Goal: Find specific page/section: Find specific page/section

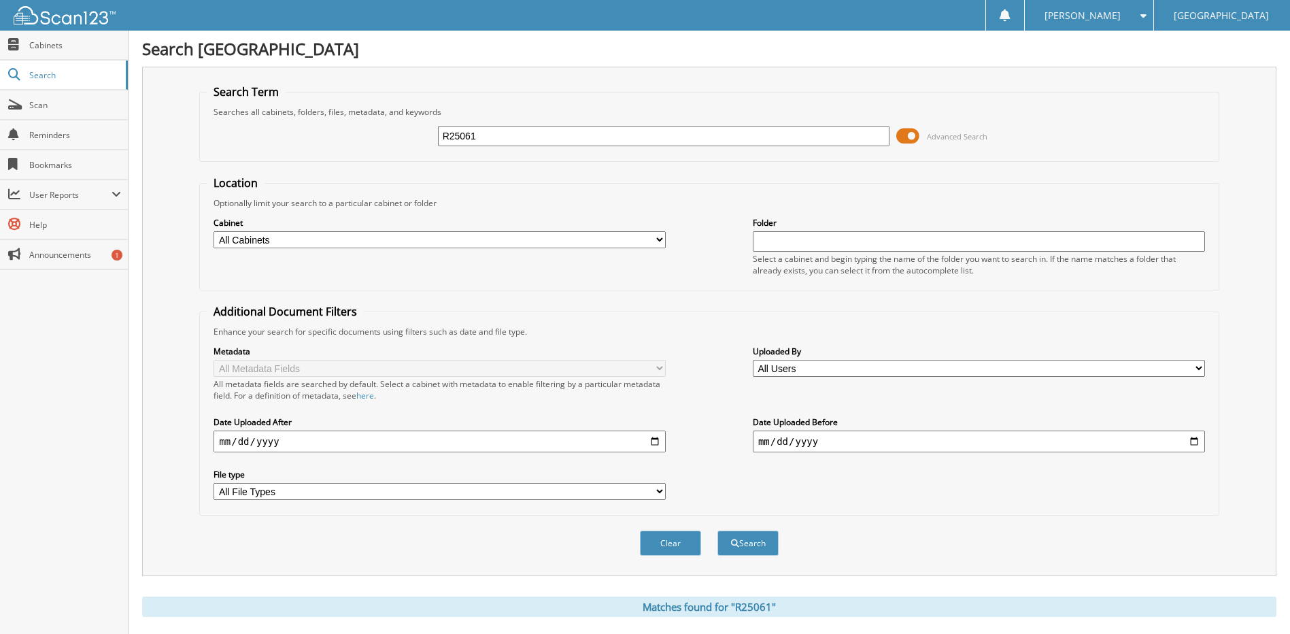
drag, startPoint x: 572, startPoint y: 129, endPoint x: 409, endPoint y: 135, distance: 162.7
click at [374, 132] on div "R25061 Advanced Search" at bounding box center [709, 136] width 1004 height 37
paste input "Q26107"
type input "Q26107"
click at [717, 530] on button "Search" at bounding box center [747, 542] width 61 height 25
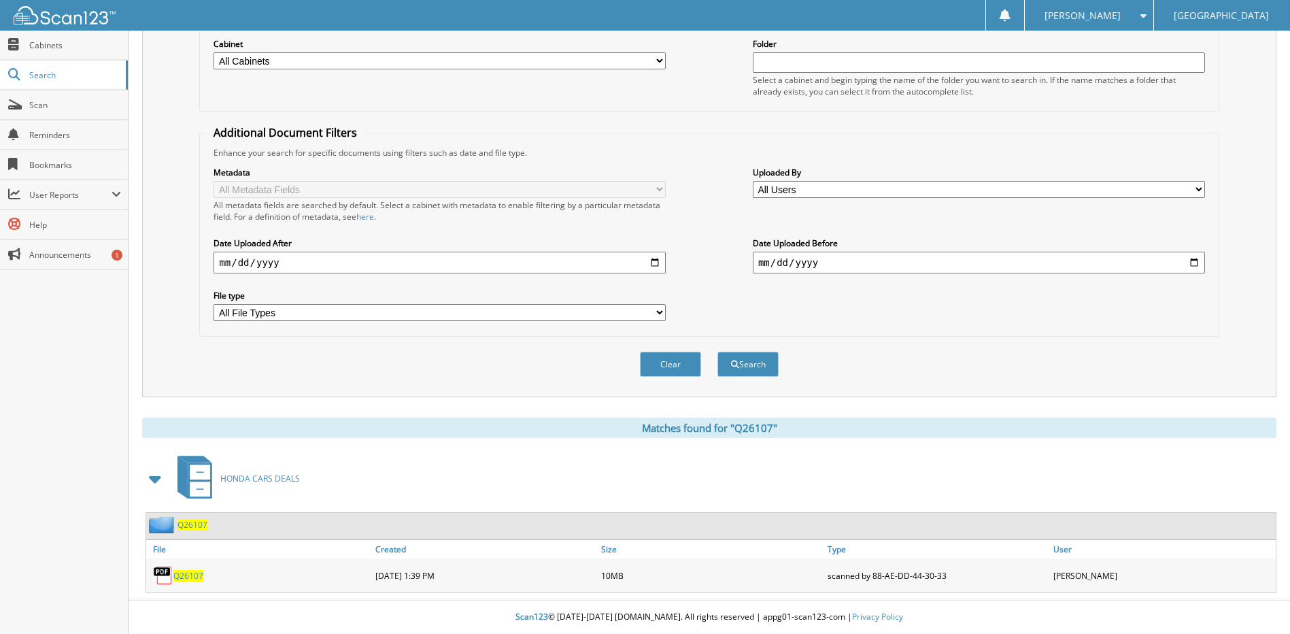
click at [195, 577] on span "Q26107" at bounding box center [188, 576] width 30 height 12
drag, startPoint x: 984, startPoint y: 35, endPoint x: 1034, endPoint y: 20, distance: 52.7
click at [1011, 20] on div at bounding box center [1005, 16] width 11 height 12
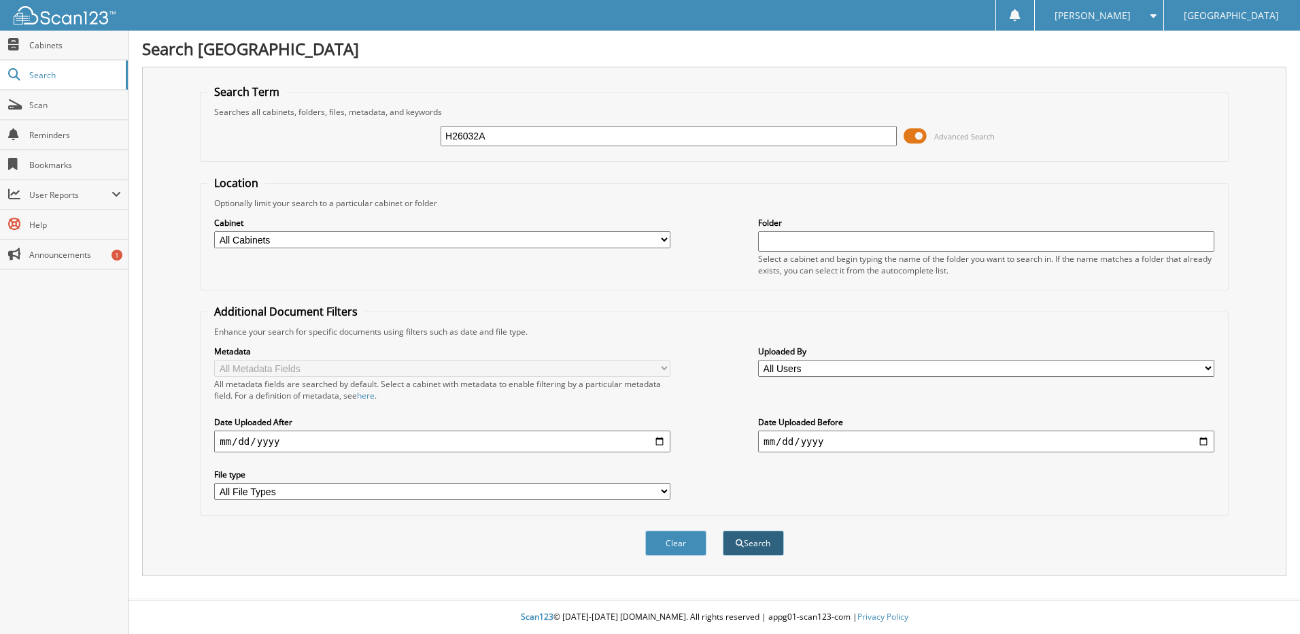
type input "H26032A"
click at [759, 546] on button "Search" at bounding box center [753, 542] width 61 height 25
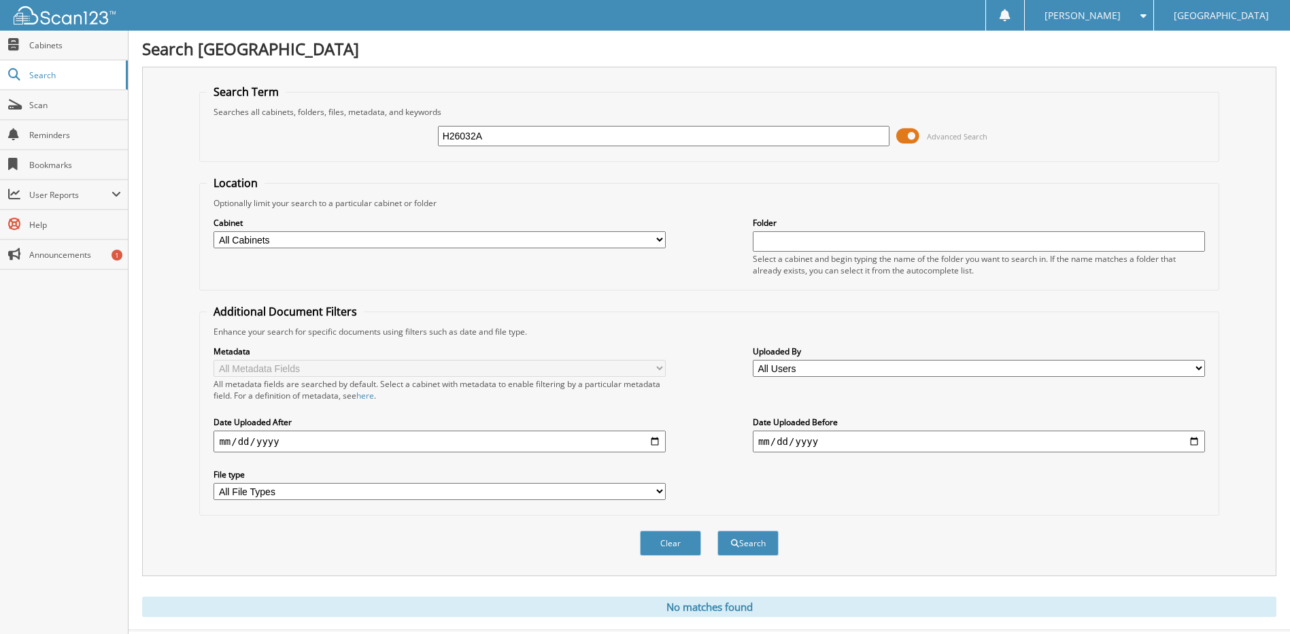
drag, startPoint x: 608, startPoint y: 143, endPoint x: 371, endPoint y: 124, distance: 237.4
click at [371, 124] on div "H26032A Advanced Search" at bounding box center [709, 136] width 1004 height 37
paste input "RH26065"
type input "RH26065"
click at [738, 543] on button "Search" at bounding box center [747, 542] width 61 height 25
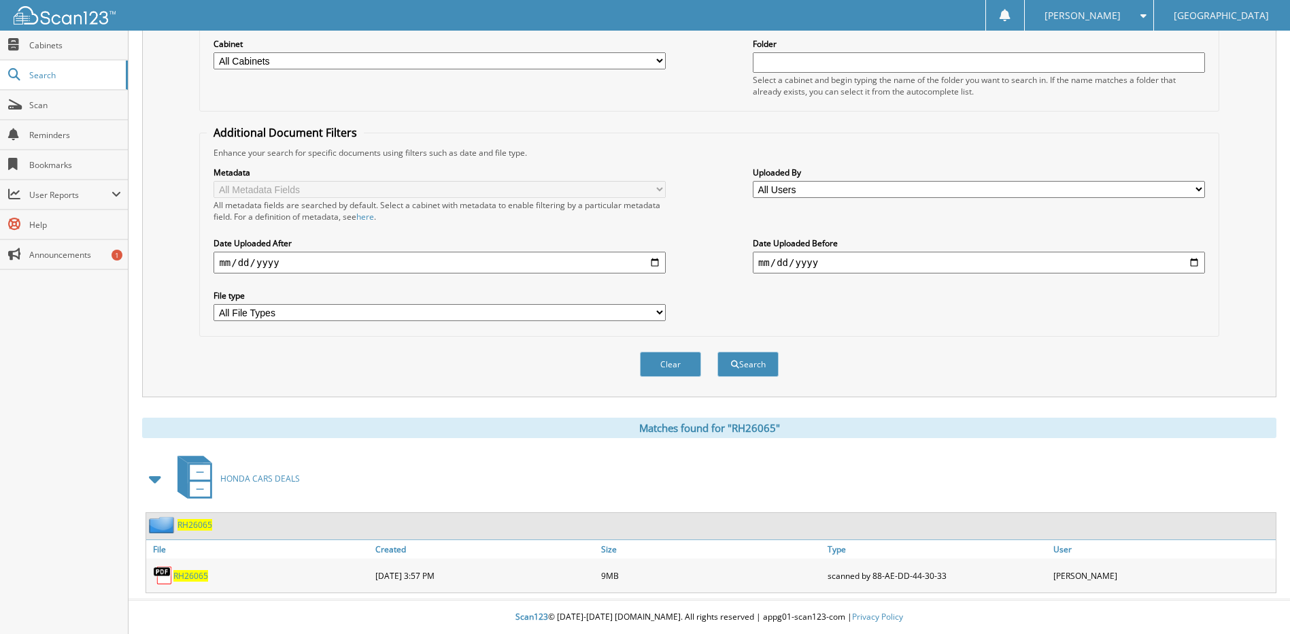
click at [199, 579] on span "RH26065" at bounding box center [190, 576] width 35 height 12
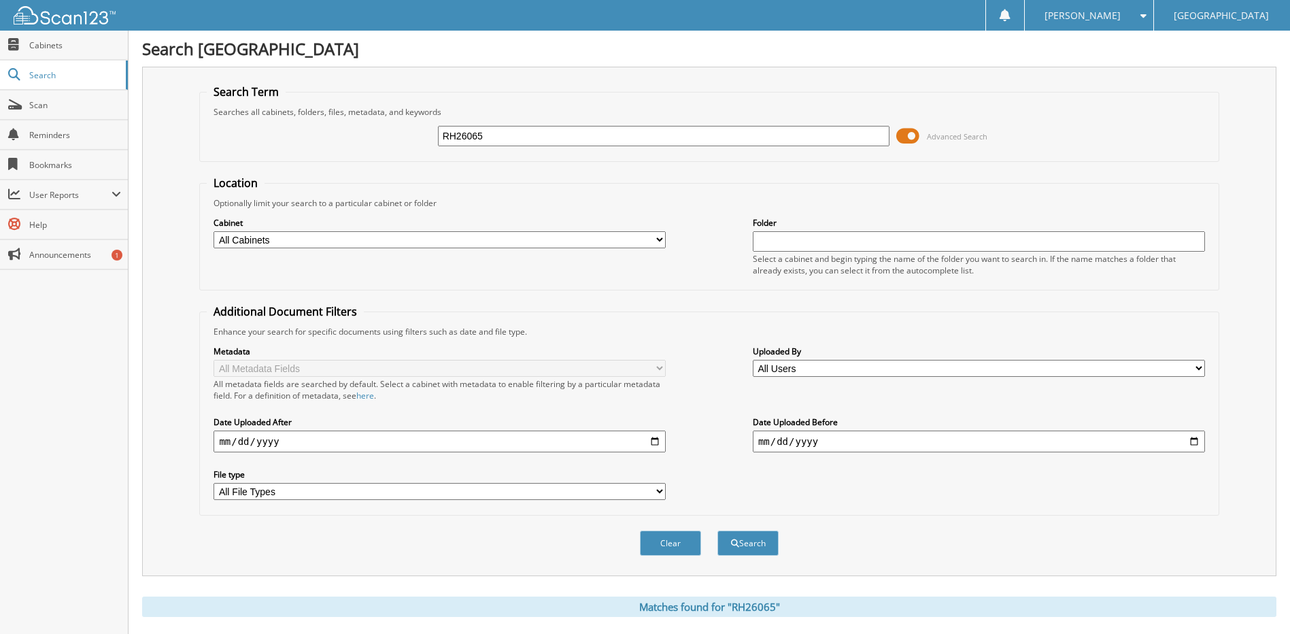
drag, startPoint x: 551, startPoint y: 142, endPoint x: 448, endPoint y: 143, distance: 102.7
click at [451, 143] on input "RH26065" at bounding box center [664, 136] width 452 height 20
type input "R"
paste input "P25340A"
type input "P25340A"
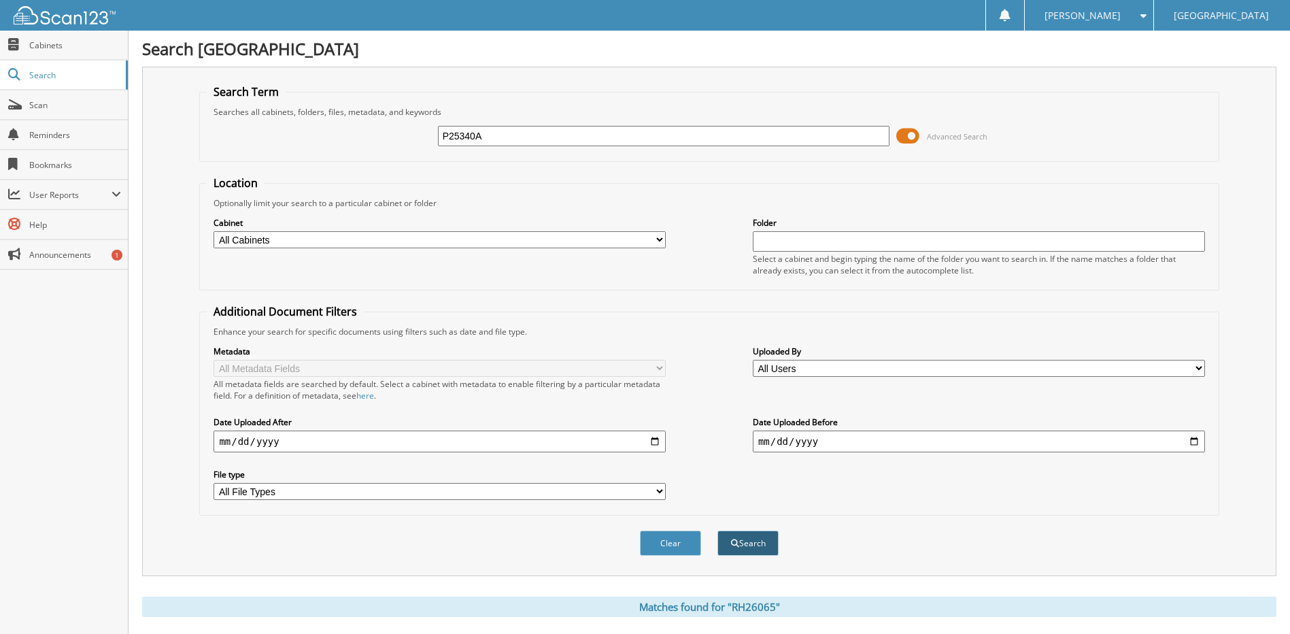
click at [754, 541] on button "Search" at bounding box center [747, 542] width 61 height 25
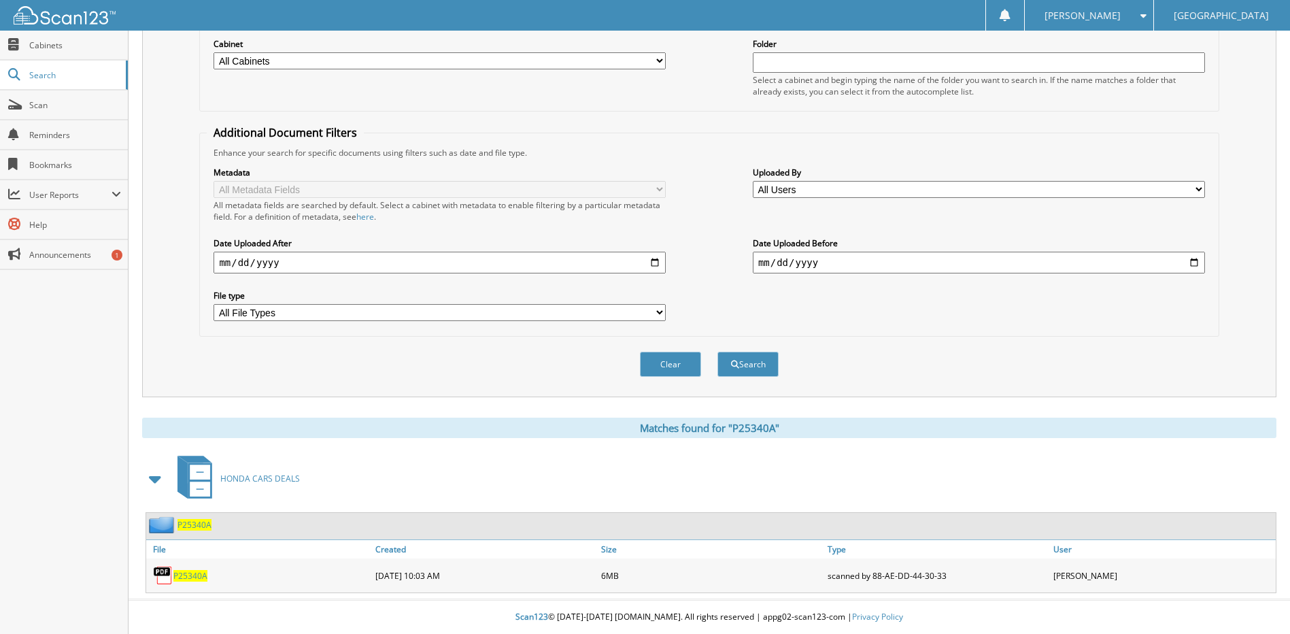
click at [194, 575] on span "P25340A" at bounding box center [190, 576] width 34 height 12
